Goal: Use online tool/utility: Utilize a website feature to perform a specific function

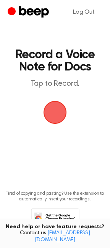
click at [55, 109] on span "button" at bounding box center [54, 112] width 21 height 21
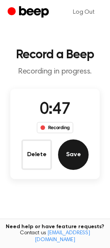
click at [75, 152] on button "Save" at bounding box center [73, 155] width 31 height 31
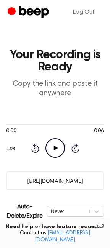
click at [49, 183] on input "[URL][DOMAIN_NAME]" at bounding box center [55, 181] width 98 height 19
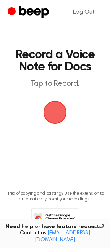
click at [55, 114] on span "button" at bounding box center [54, 112] width 29 height 29
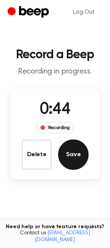
click at [72, 158] on button "Save" at bounding box center [73, 155] width 31 height 31
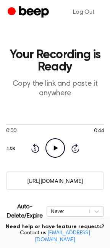
drag, startPoint x: 21, startPoint y: 182, endPoint x: 102, endPoint y: 182, distance: 80.5
click at [102, 182] on input "https://beep.audio/p797eJJ" at bounding box center [55, 181] width 98 height 19
click at [94, 181] on input "https://beep.audio/p797eJJ" at bounding box center [55, 181] width 98 height 19
drag, startPoint x: 94, startPoint y: 181, endPoint x: 0, endPoint y: 180, distance: 93.9
click at [0, 180] on main "Your Recording is Ready Copy the link and paste it anywhere 0:00 0:44 Your brow…" at bounding box center [55, 195] width 110 height 391
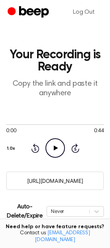
click at [94, 184] on input "https://beep.audio/p797eJJ" at bounding box center [55, 181] width 98 height 19
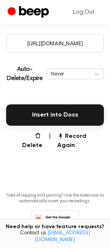
scroll to position [158, 0]
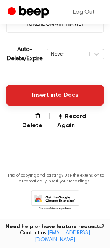
click at [41, 97] on button "Insert into Docs" at bounding box center [55, 95] width 98 height 21
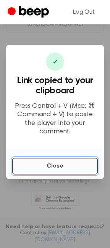
click at [51, 158] on button "Close" at bounding box center [54, 166] width 85 height 17
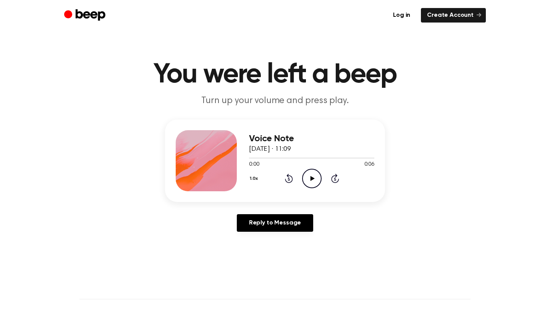
click at [307, 179] on icon "Play Audio" at bounding box center [311, 178] width 19 height 19
